Goal: Task Accomplishment & Management: Use online tool/utility

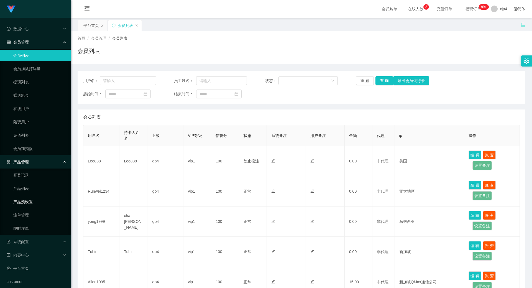
click at [31, 200] on link "产品预设置" at bounding box center [39, 201] width 53 height 11
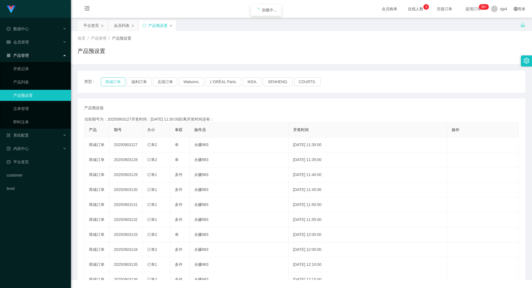
click at [114, 81] on button "商城订单" at bounding box center [113, 81] width 24 height 9
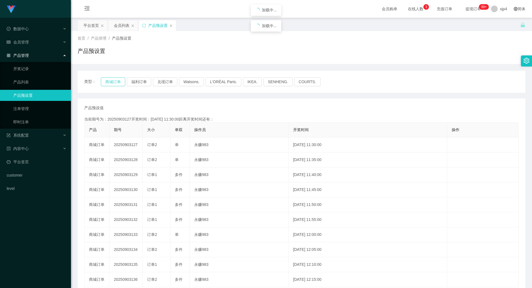
click at [114, 81] on button "商城订单" at bounding box center [113, 81] width 24 height 9
drag, startPoint x: 32, startPoint y: 138, endPoint x: 30, endPoint y: 133, distance: 5.4
click at [31, 137] on div "系统配置" at bounding box center [35, 135] width 71 height 11
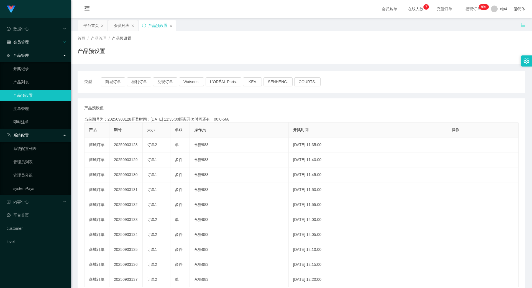
click at [32, 43] on div "会员管理" at bounding box center [35, 42] width 71 height 11
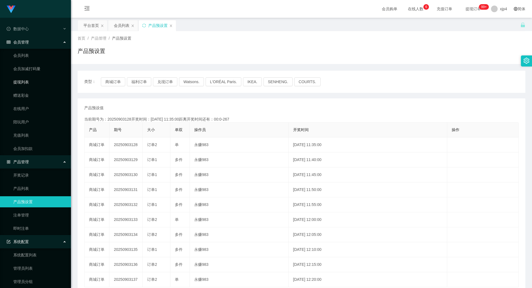
click at [29, 83] on link "提现列表" at bounding box center [39, 81] width 53 height 11
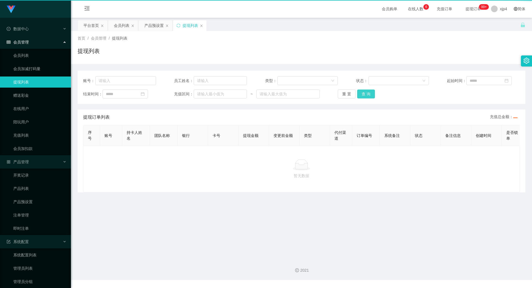
click at [359, 91] on button "查 询" at bounding box center [366, 94] width 18 height 9
click at [359, 91] on div "重 置 查 询" at bounding box center [374, 94] width 73 height 9
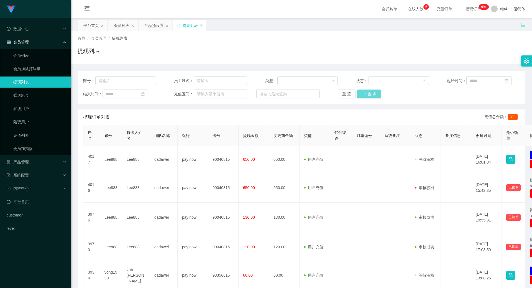
click at [359, 91] on div "重 置 查 询" at bounding box center [374, 94] width 73 height 9
drag, startPoint x: 375, startPoint y: 97, endPoint x: 369, endPoint y: 96, distance: 5.9
click at [375, 97] on div "重 置 查 询" at bounding box center [374, 94] width 73 height 9
click at [369, 96] on button "查 询" at bounding box center [366, 94] width 18 height 9
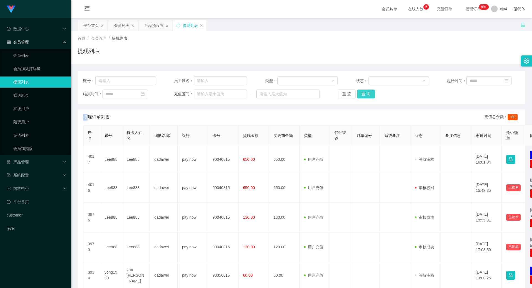
click at [369, 96] on div "重 置 查 询" at bounding box center [374, 94] width 73 height 9
click at [369, 96] on button "查 询" at bounding box center [366, 94] width 18 height 9
click at [369, 96] on div "重 置 查 询" at bounding box center [374, 94] width 73 height 9
click at [27, 160] on span "产品管理" at bounding box center [18, 162] width 22 height 4
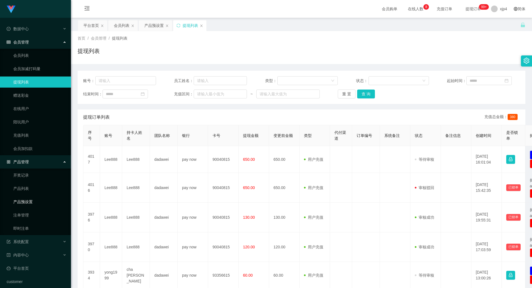
click at [27, 201] on link "产品预设置" at bounding box center [39, 201] width 53 height 11
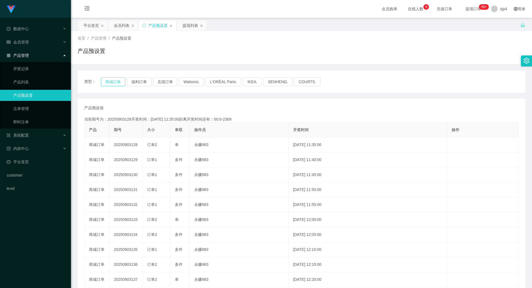
click at [116, 78] on button "商城订单" at bounding box center [113, 81] width 24 height 9
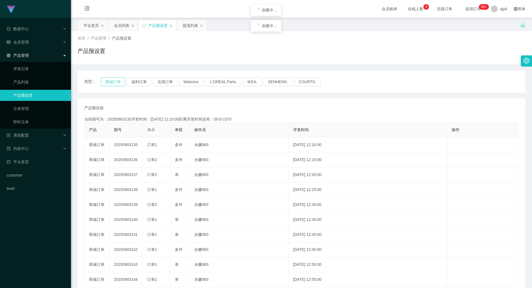
click at [116, 78] on button "商城订单" at bounding box center [113, 81] width 24 height 9
click at [141, 81] on button "福利订单" at bounding box center [139, 81] width 24 height 9
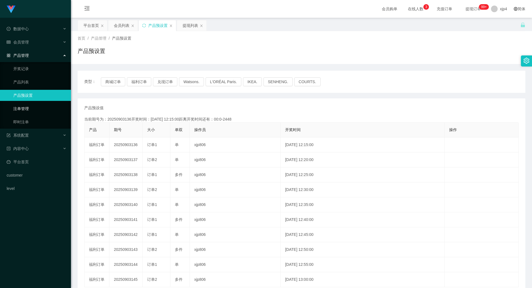
click at [41, 108] on link "注单管理" at bounding box center [39, 108] width 53 height 11
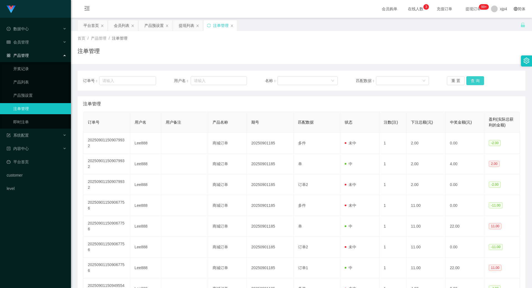
click at [470, 81] on button "查 询" at bounding box center [475, 80] width 18 height 9
click at [470, 81] on div "重 置 查 询" at bounding box center [483, 80] width 73 height 9
click at [470, 81] on button "查 询" at bounding box center [475, 80] width 18 height 9
click at [470, 81] on div "重 置 查 询" at bounding box center [483, 80] width 73 height 9
click at [470, 81] on button "查 询" at bounding box center [475, 80] width 18 height 9
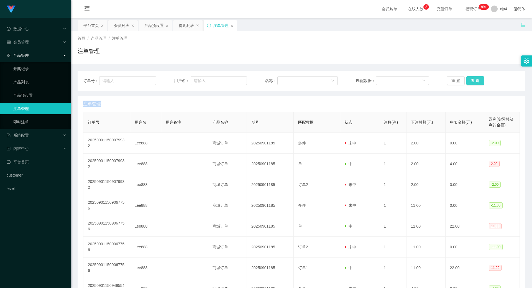
click at [470, 81] on button "查 询" at bounding box center [475, 80] width 18 height 9
click at [470, 81] on div "重 置 查 询" at bounding box center [483, 80] width 73 height 9
click at [470, 81] on button "查 询" at bounding box center [475, 80] width 18 height 9
click at [470, 81] on div "重 置 查 询" at bounding box center [483, 80] width 73 height 9
click at [470, 81] on button "查 询" at bounding box center [475, 80] width 18 height 9
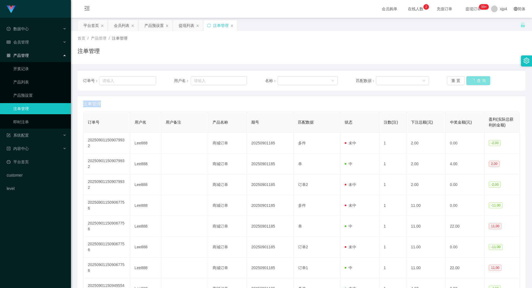
click at [470, 81] on div "重 置 查 询" at bounding box center [483, 80] width 73 height 9
click at [470, 81] on button "查 询" at bounding box center [475, 80] width 18 height 9
click at [500, 10] on span "xjp4" at bounding box center [503, 9] width 7 height 18
click at [497, 22] on span "退出登录" at bounding box center [500, 24] width 16 height 4
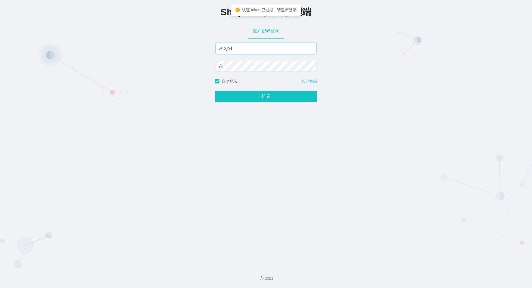
click at [249, 54] on input "xjp4" at bounding box center [266, 48] width 101 height 11
click at [229, 50] on input "xjp4" at bounding box center [266, 48] width 101 height 11
click at [215, 91] on button "登 录" at bounding box center [266, 96] width 102 height 11
click at [242, 52] on input "xjp04" at bounding box center [266, 48] width 101 height 11
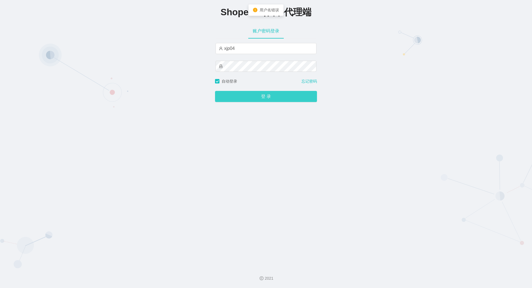
click at [250, 95] on button "登 录" at bounding box center [266, 96] width 102 height 11
click at [250, 95] on span "登 录" at bounding box center [266, 96] width 102 height 4
click at [250, 95] on button "登 录" at bounding box center [266, 96] width 102 height 11
click at [250, 95] on span "登 录" at bounding box center [266, 96] width 102 height 4
click at [250, 95] on button "登 录" at bounding box center [266, 96] width 102 height 11
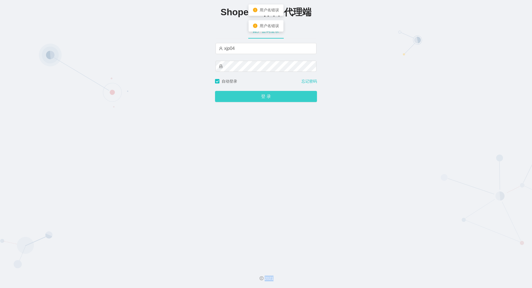
click at [250, 95] on span "登 录" at bounding box center [266, 96] width 102 height 4
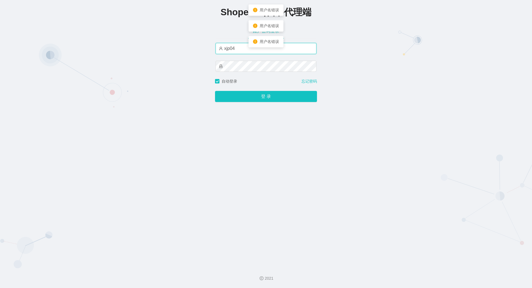
click at [240, 52] on input "xjp04" at bounding box center [266, 48] width 101 height 11
click at [229, 50] on input "xjp04" at bounding box center [266, 48] width 101 height 11
type input "xjp804"
click at [215, 91] on button "登 录" at bounding box center [266, 96] width 102 height 11
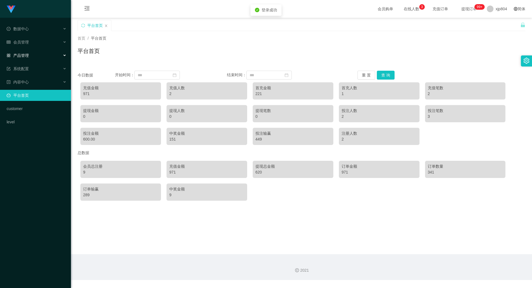
click at [24, 55] on span "产品管理" at bounding box center [18, 55] width 22 height 4
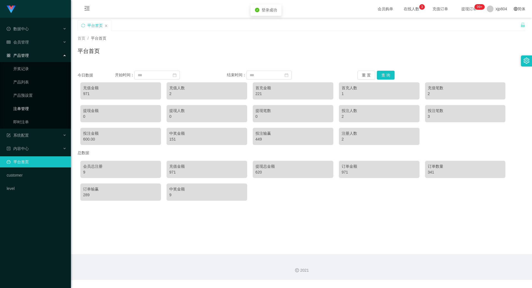
click at [27, 106] on link "注单管理" at bounding box center [39, 108] width 53 height 11
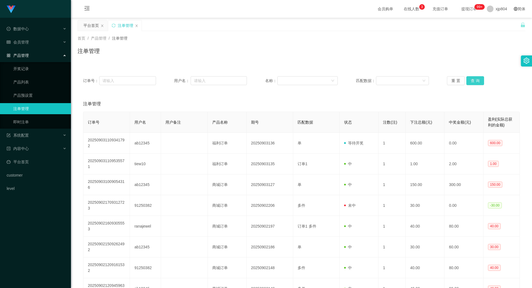
click at [466, 81] on button "查 询" at bounding box center [475, 80] width 18 height 9
click at [466, 81] on div "重 置 查 询" at bounding box center [483, 80] width 73 height 9
click at [466, 81] on button "查 询" at bounding box center [475, 80] width 18 height 9
